Goal: Transaction & Acquisition: Purchase product/service

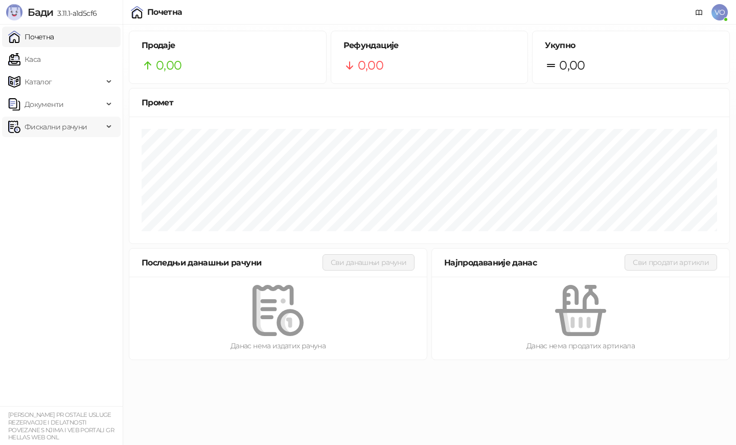
click at [58, 123] on span "Фискални рачуни" at bounding box center [56, 127] width 62 height 20
click at [51, 150] on link "Издати рачуни" at bounding box center [46, 149] width 68 height 20
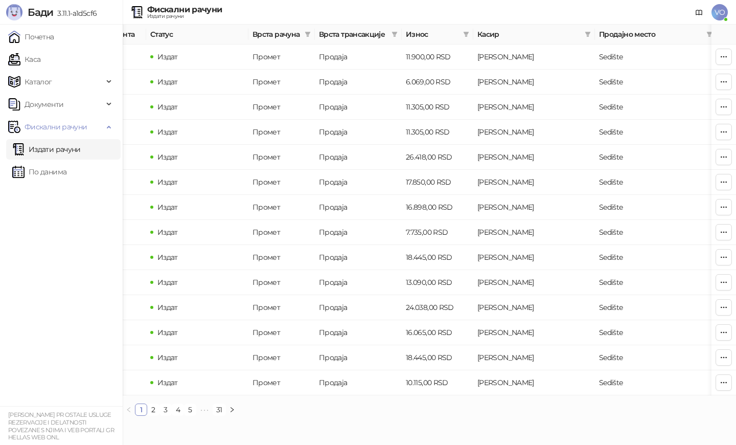
scroll to position [0, 307]
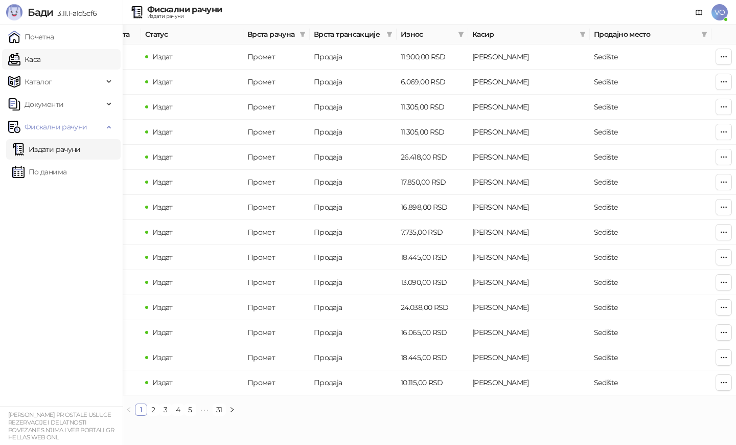
click at [38, 58] on link "Каса" at bounding box center [24, 59] width 32 height 20
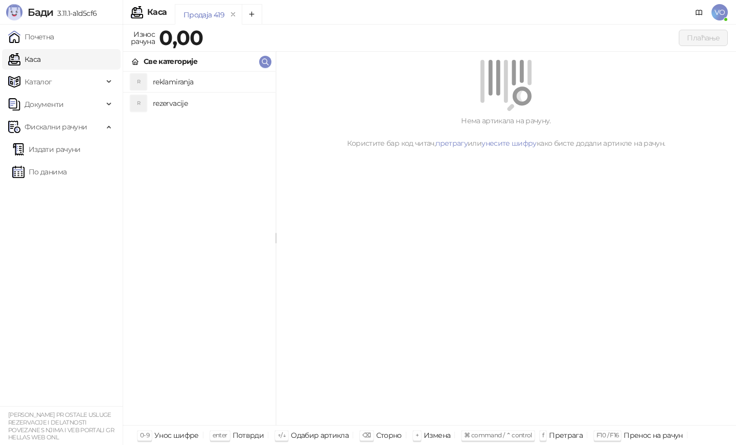
click at [172, 103] on h4 "rezervacije" at bounding box center [210, 103] width 114 height 16
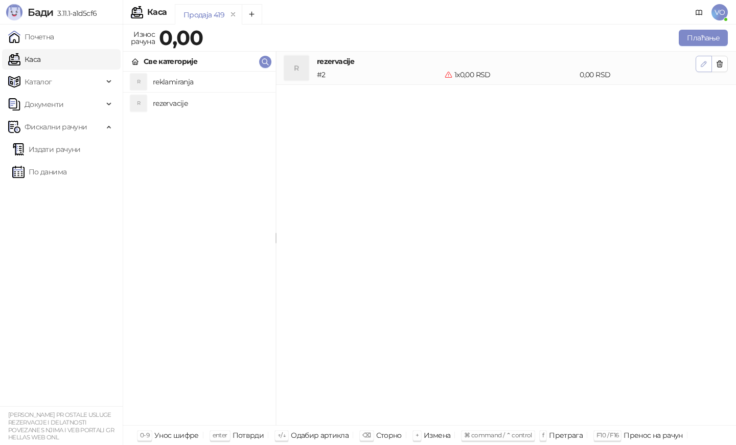
click at [698, 67] on button "button" at bounding box center [704, 64] width 16 height 16
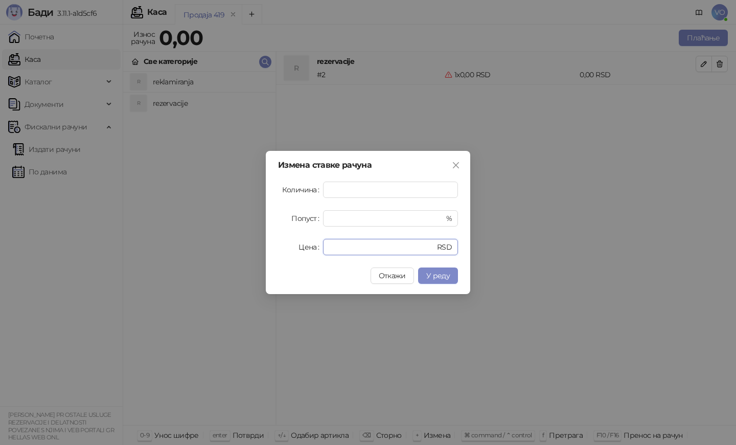
drag, startPoint x: 339, startPoint y: 247, endPoint x: 292, endPoint y: 249, distance: 47.6
click at [292, 249] on div "Цена * RSD" at bounding box center [368, 247] width 180 height 16
type input "****"
click at [433, 275] on span "У реду" at bounding box center [438, 275] width 24 height 9
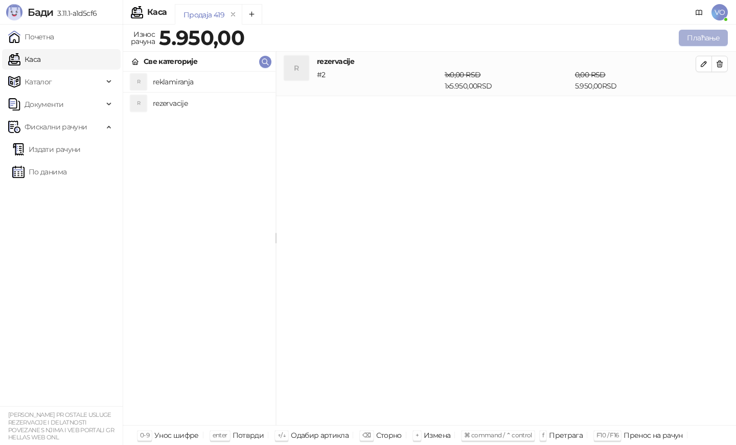
click at [697, 39] on button "Плаћање" at bounding box center [703, 38] width 49 height 16
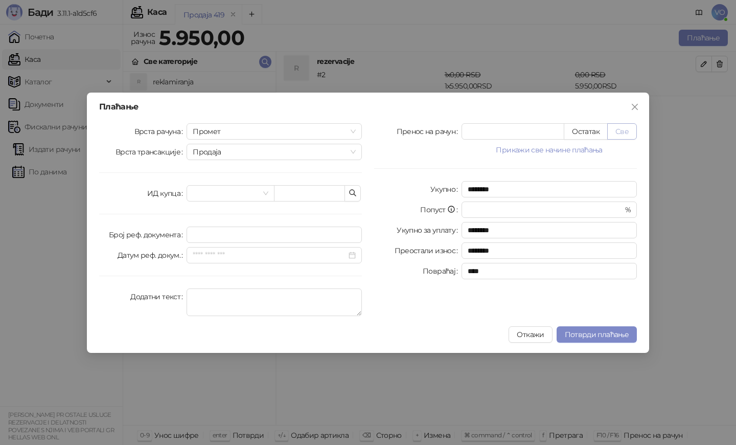
click at [624, 133] on button "Све" at bounding box center [622, 131] width 30 height 16
type input "****"
click at [581, 333] on span "Потврди плаћање" at bounding box center [597, 334] width 64 height 9
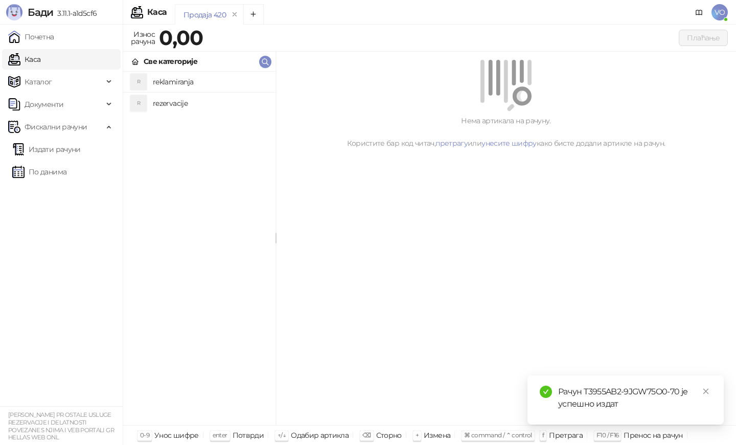
click at [387, 272] on div "Нема артикала на рачуну. Користите бар код читач, претрагу или унесите шифру ка…" at bounding box center [506, 239] width 460 height 374
